Goal: Task Accomplishment & Management: Manage account settings

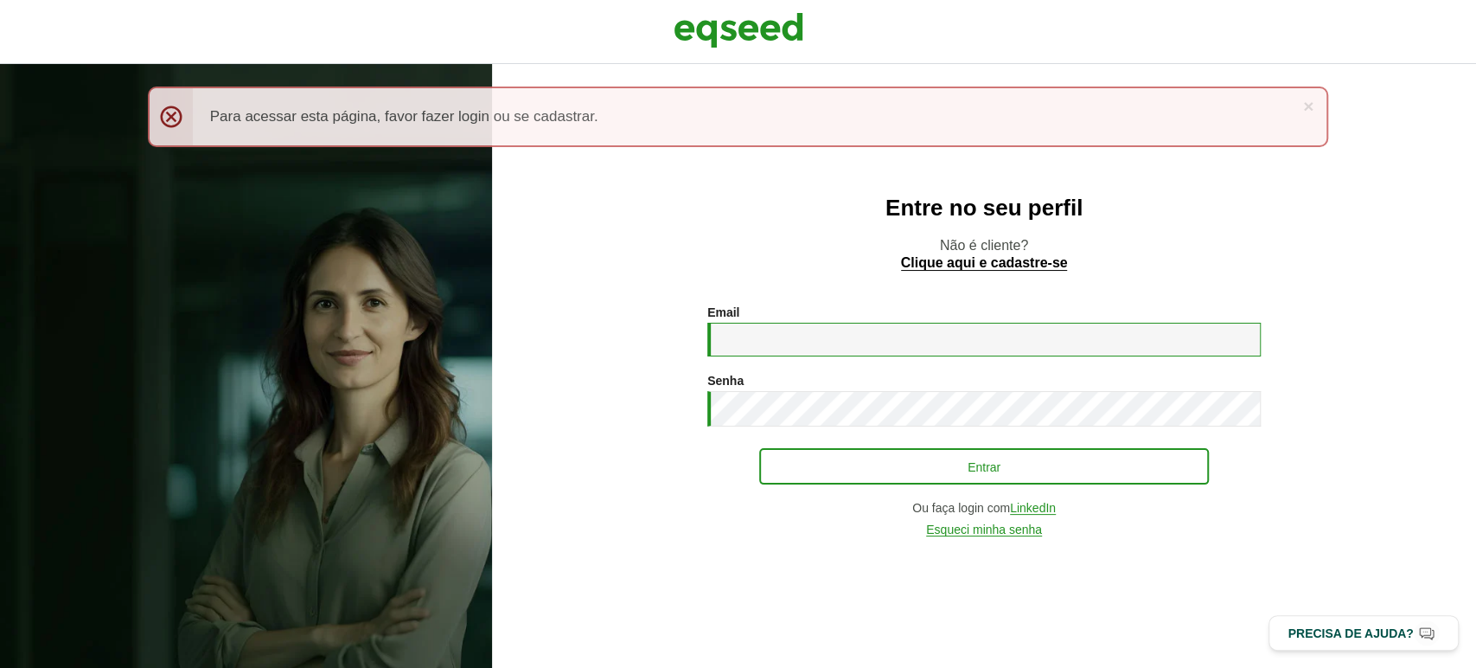
type input "**********"
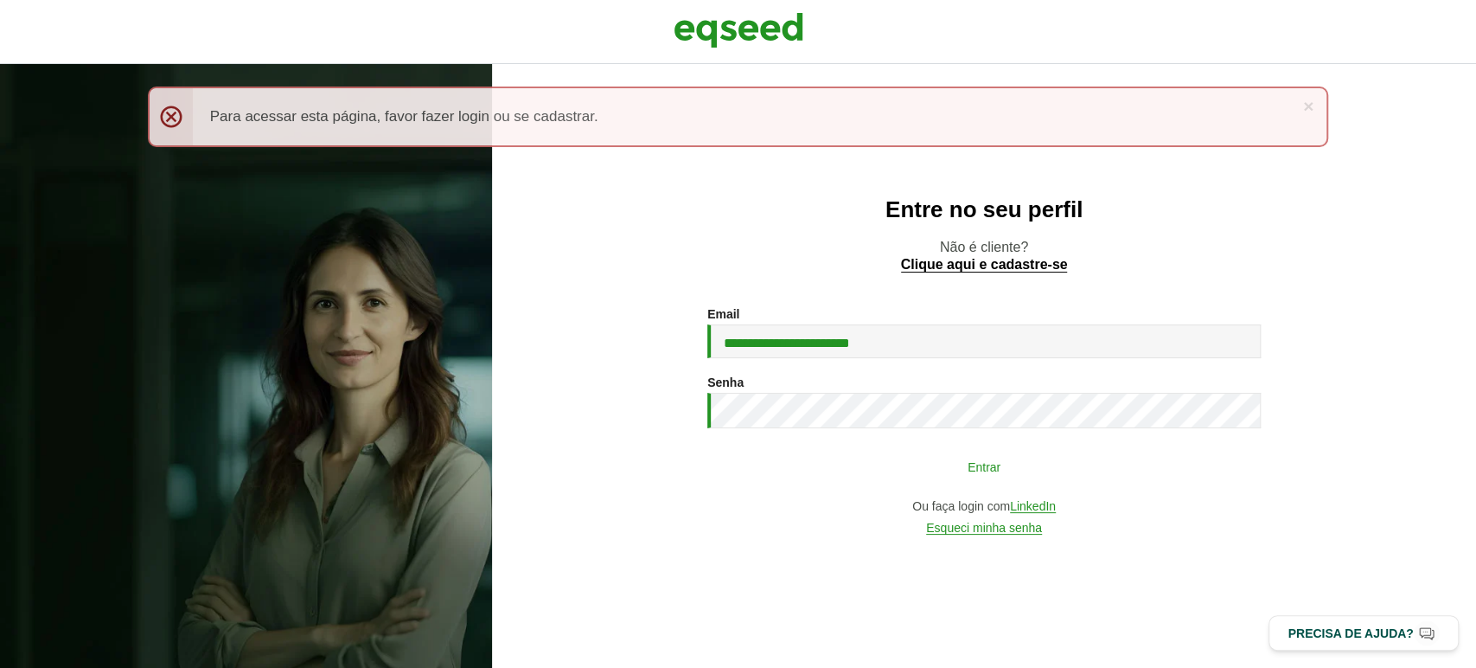
click at [856, 454] on button "Entrar" at bounding box center [984, 466] width 450 height 33
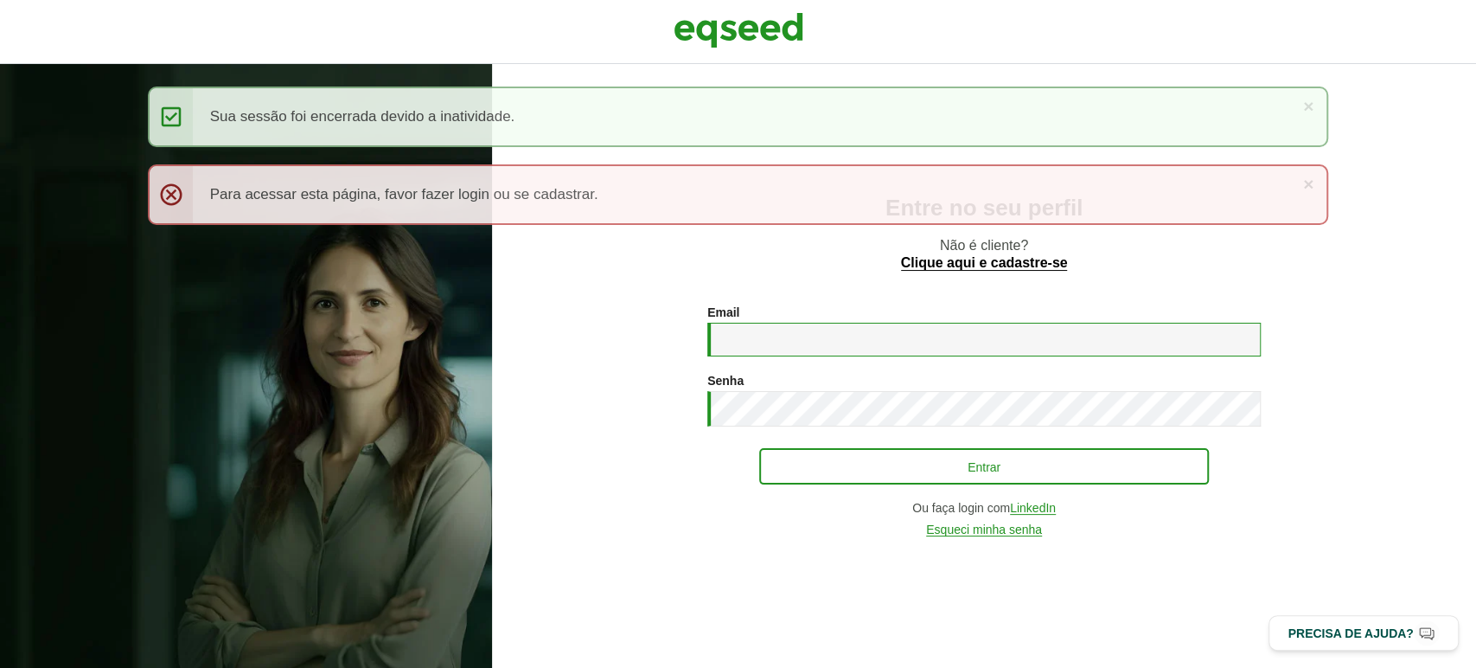
type input "**********"
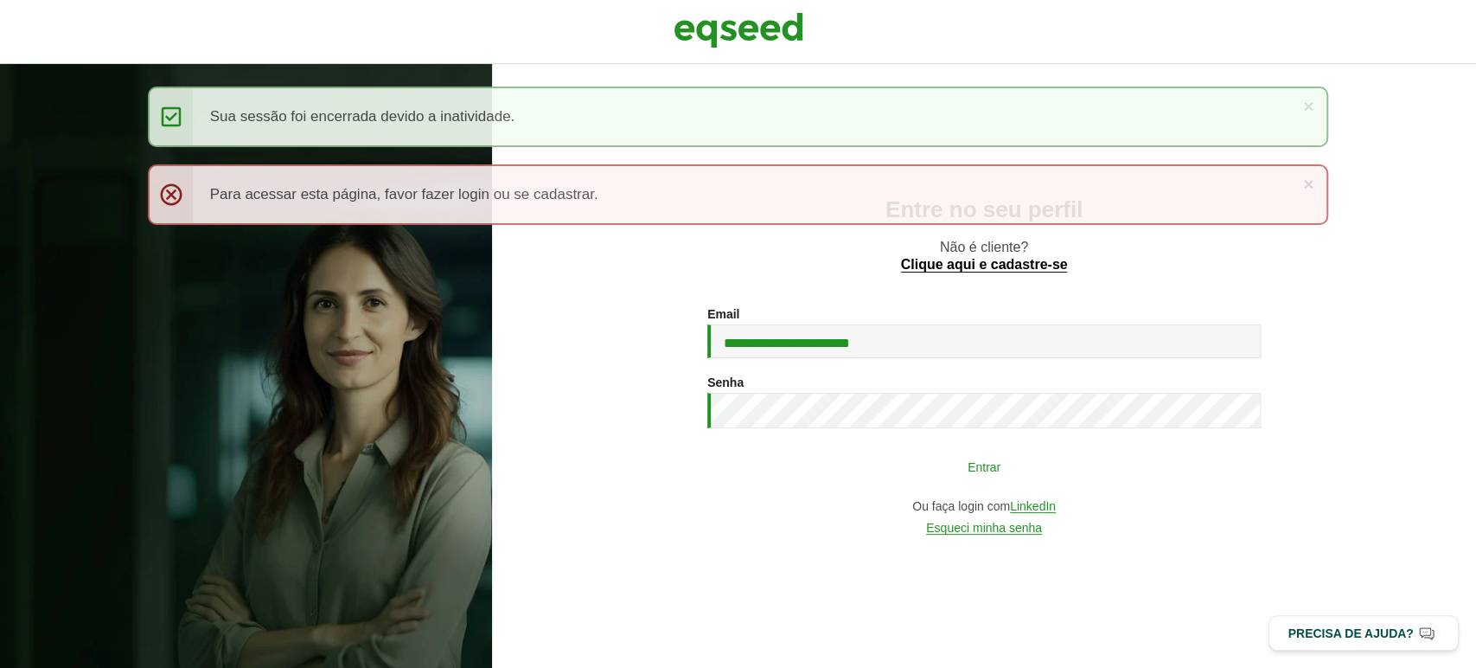
click at [861, 467] on button "Entrar" at bounding box center [984, 466] width 450 height 33
